Goal: Find specific page/section: Find specific page/section

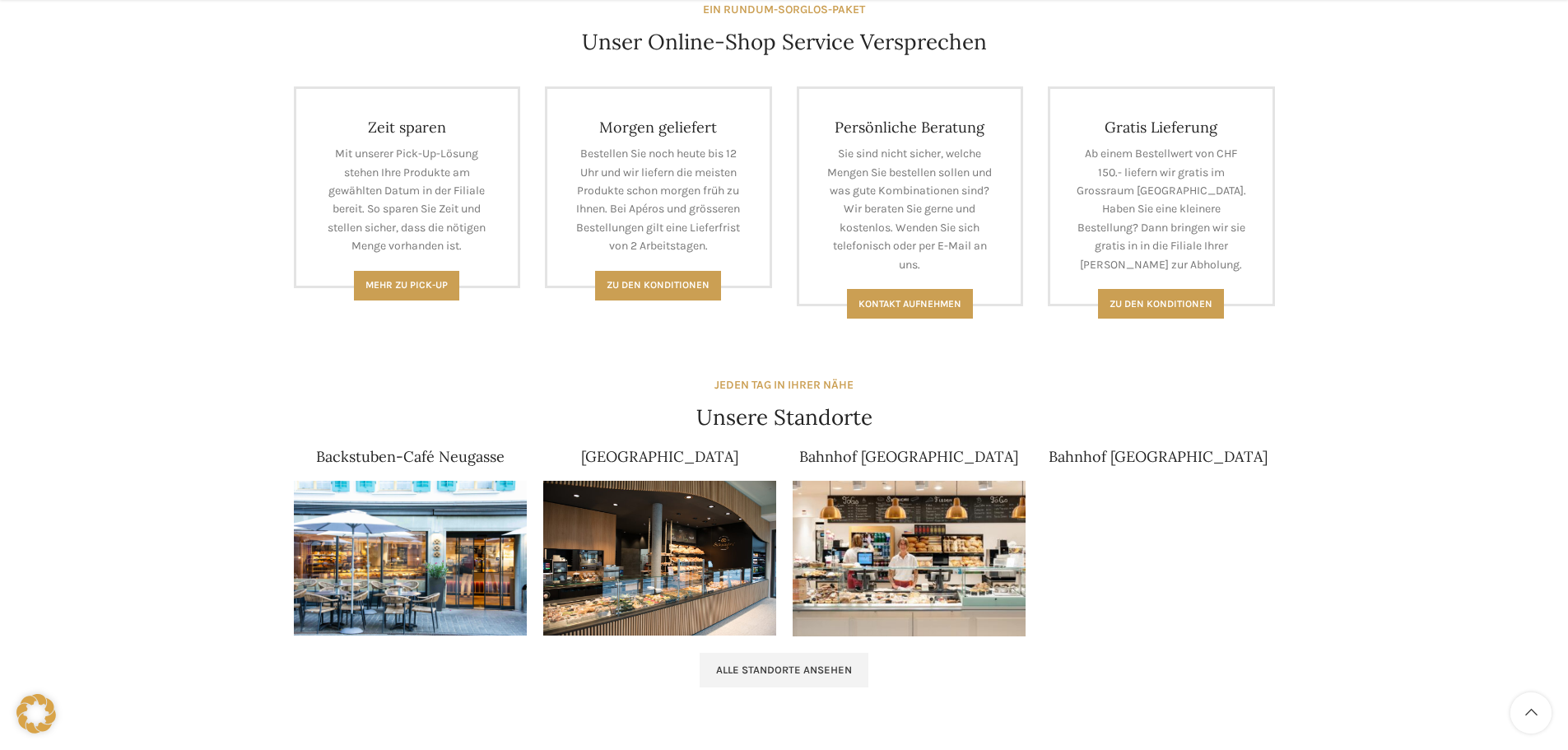
scroll to position [924, 0]
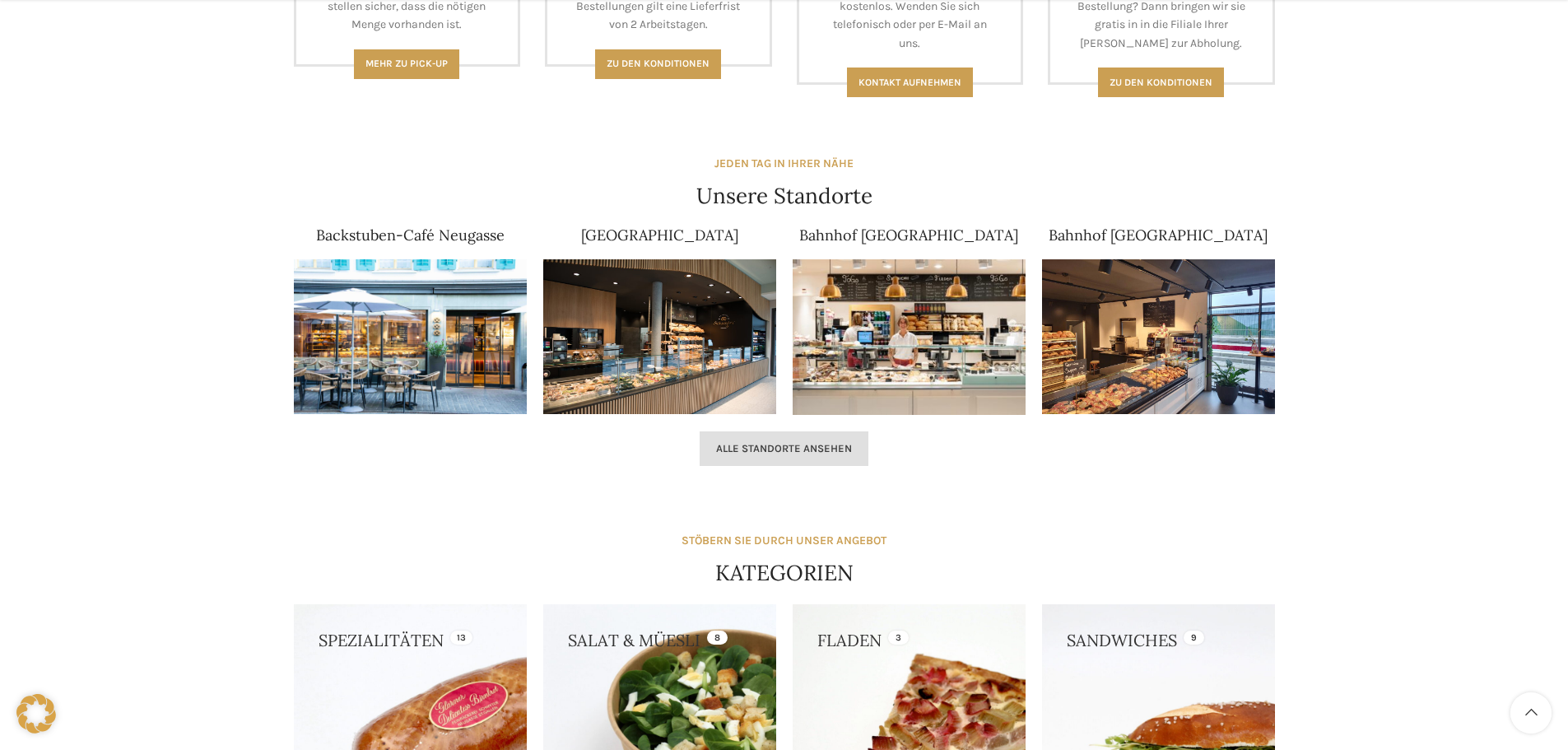
click at [842, 452] on span "Alle Standorte ansehen" at bounding box center [784, 448] width 136 height 13
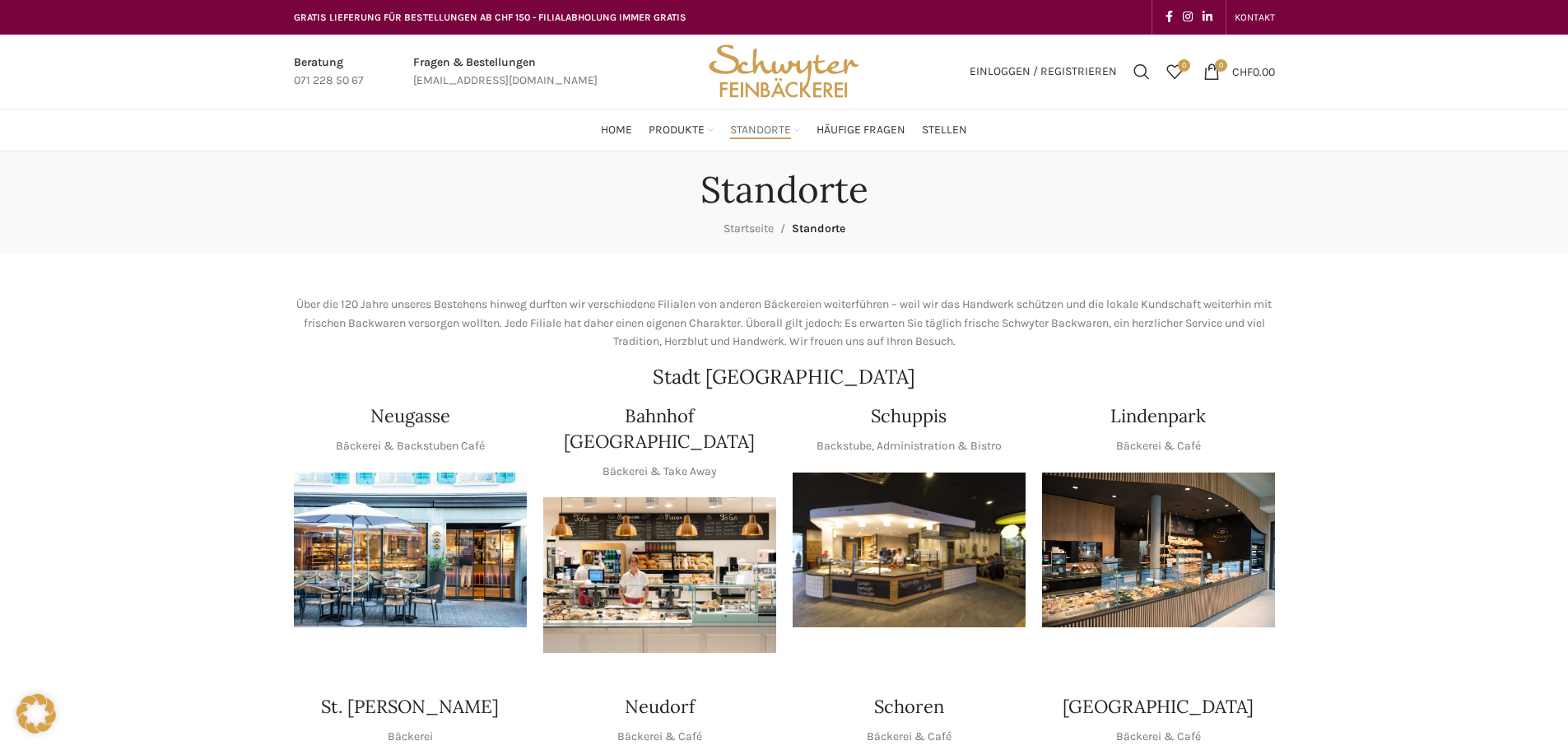
click at [938, 532] on img "1 / 1" at bounding box center [908, 550] width 233 height 156
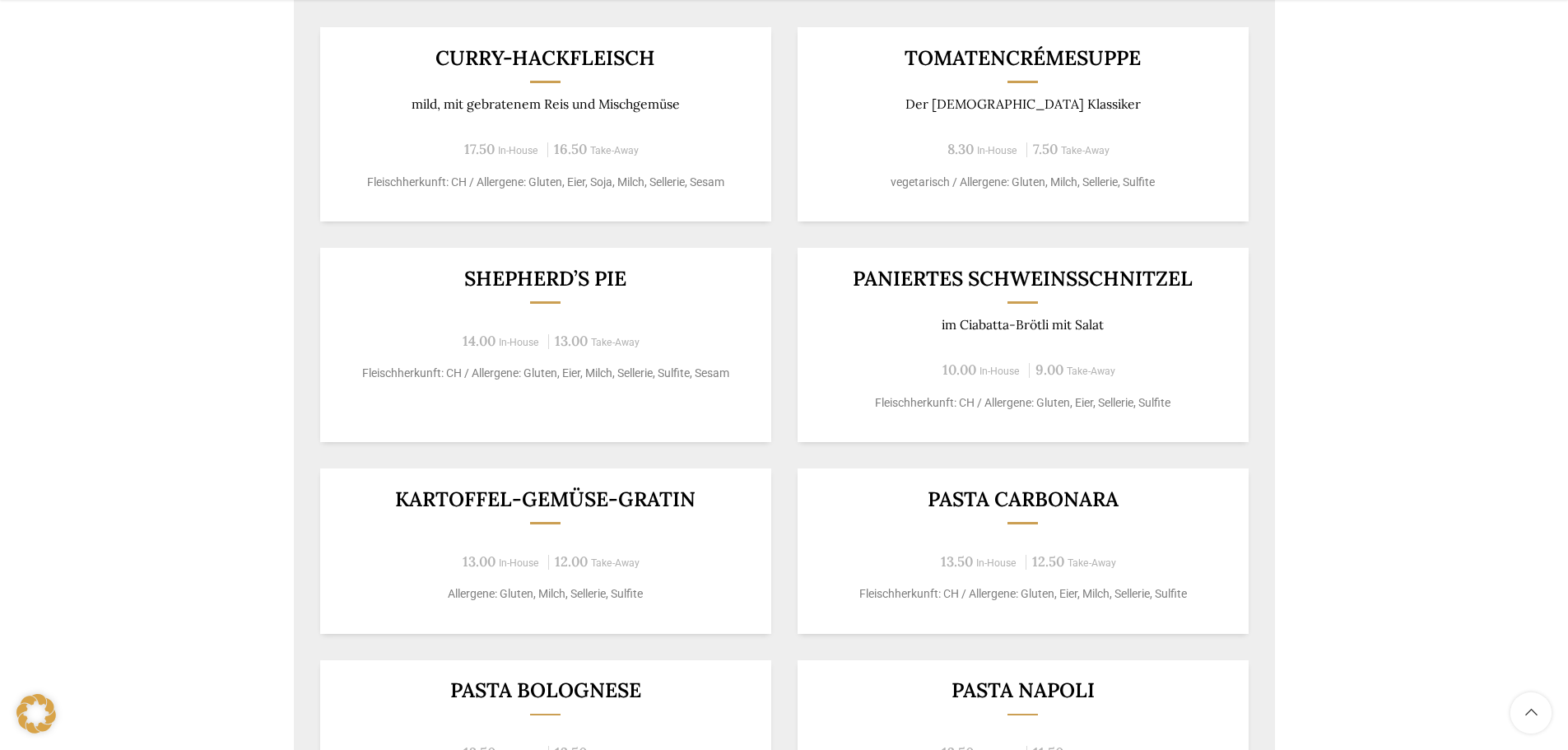
scroll to position [1235, 0]
